Goal: Information Seeking & Learning: Compare options

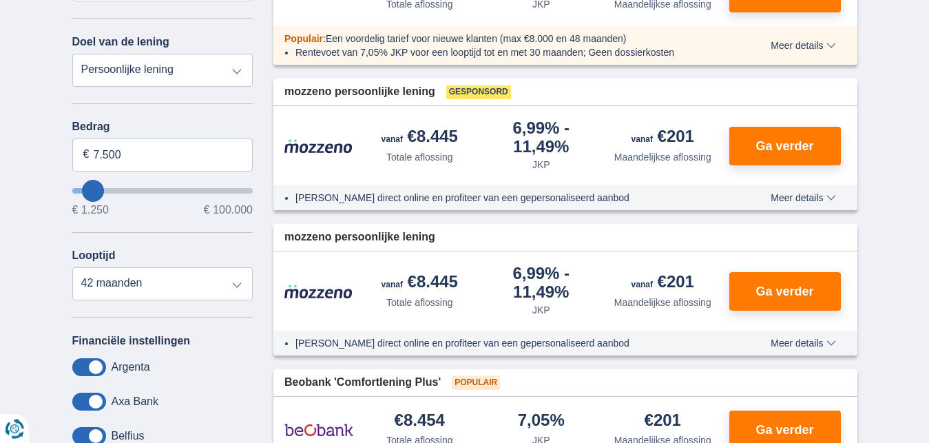
scroll to position [264, 0]
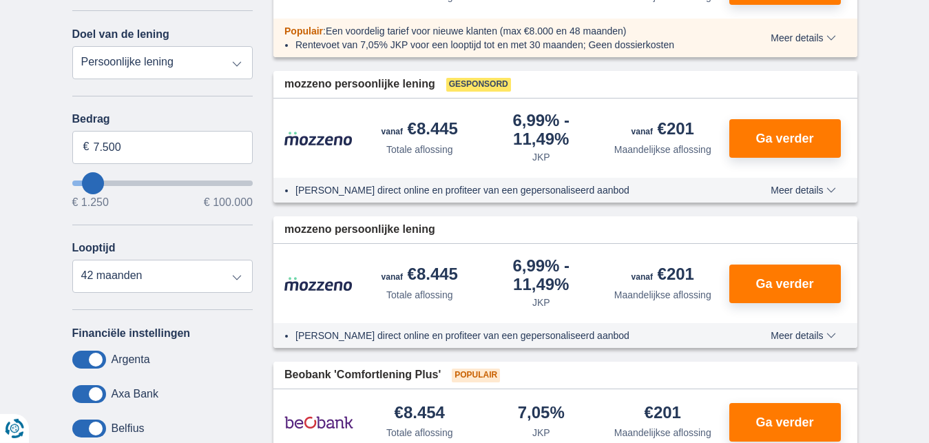
type input "2.250"
type input "2250"
select select "24"
type input "3.250"
type input "3250"
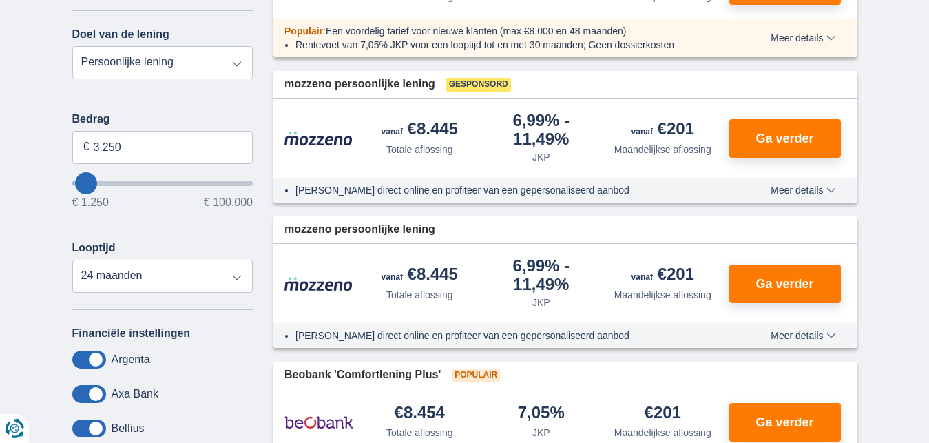
type input "4.250"
type input "4250"
type input "7.250"
type input "7250"
select select "42"
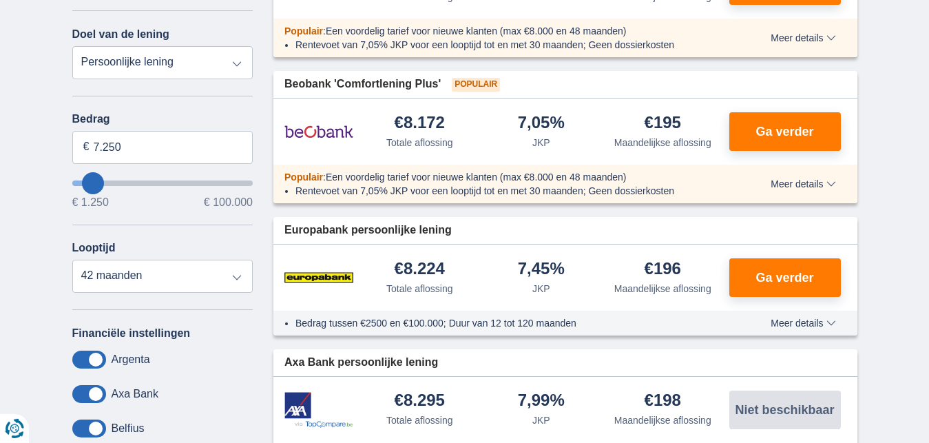
type input "8.250"
type input "8250"
select select "48"
type input "9.250"
type input "9250"
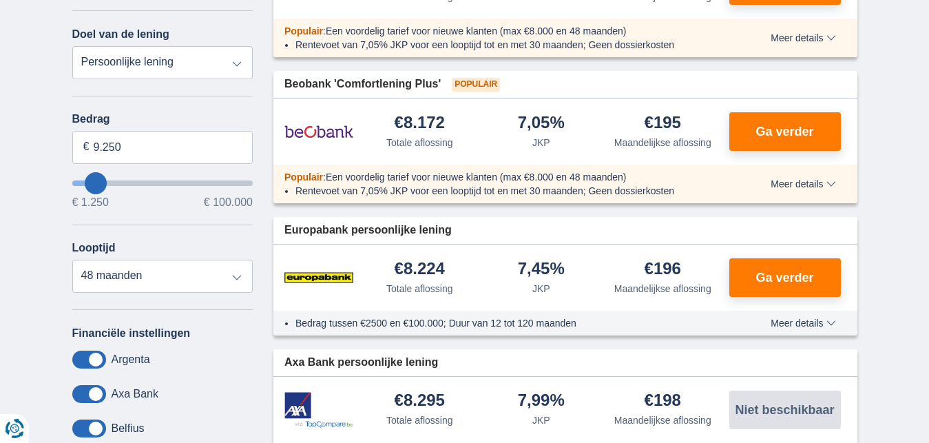
type input "7.250"
type input "7250"
select select "42"
type input "48.250"
type input "48250"
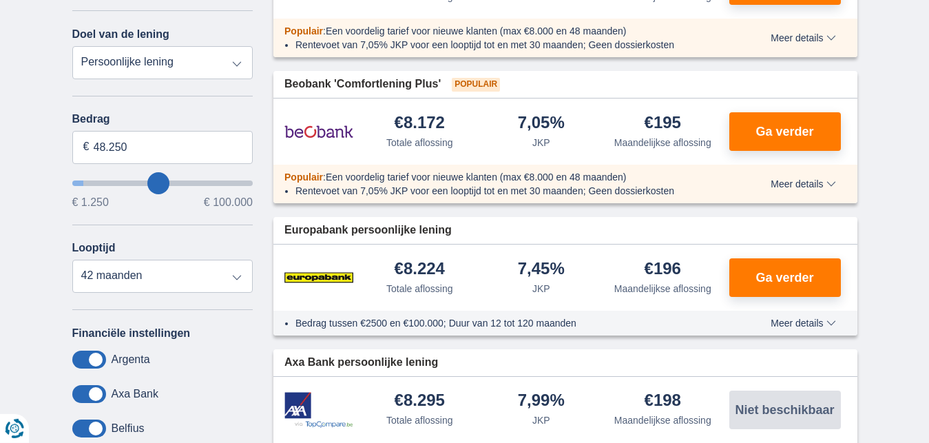
click at [159, 185] on input "wantToBorrow" at bounding box center [162, 183] width 181 height 6
select select "120"
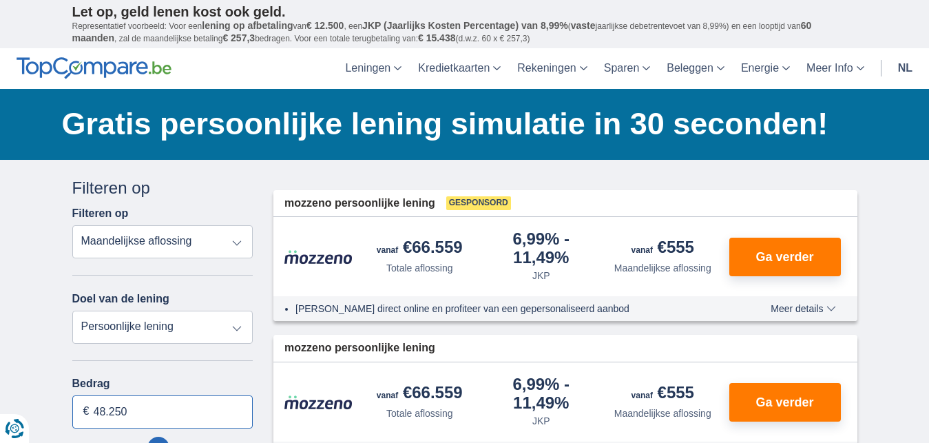
click at [189, 416] on input "48.250" at bounding box center [162, 411] width 181 height 33
type input "4"
type input "60.000"
type input "60250"
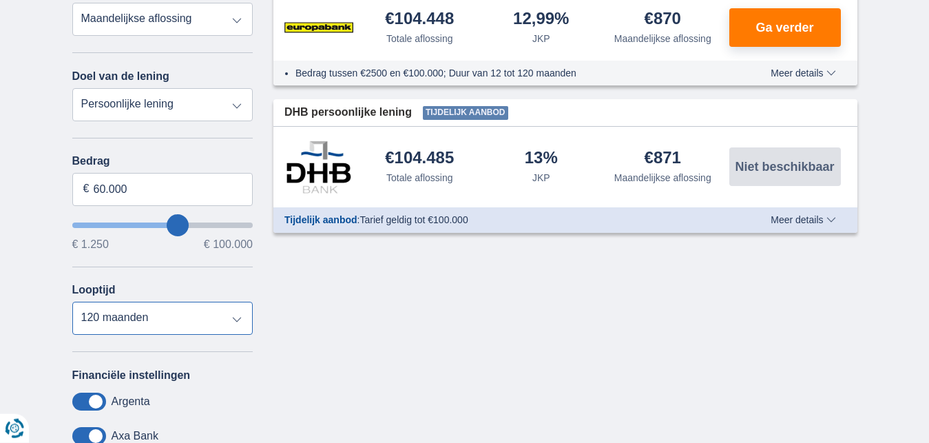
click at [72, 302] on select "12 maanden 18 maanden 24 maanden 30 maanden 36 maanden 42 maanden 48 maanden 60…" at bounding box center [162, 318] width 181 height 33
click at [244, 316] on select "12 maanden 18 maanden 24 maanden 30 maanden 36 maanden 42 maanden 48 maanden 60…" at bounding box center [162, 318] width 181 height 33
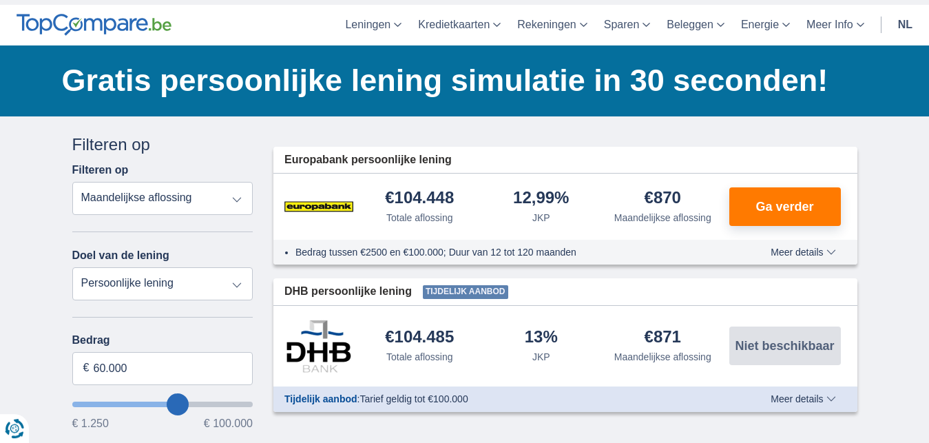
scroll to position [264, 0]
